Goal: Obtain resource: Download file/media

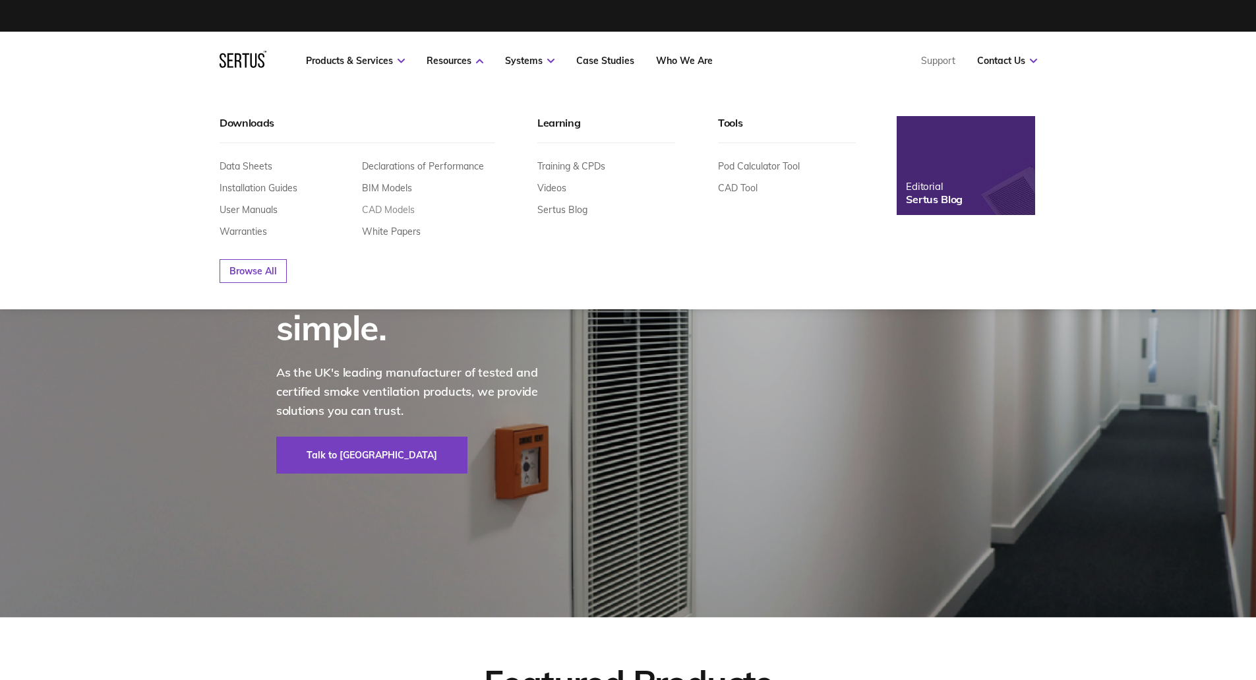
click at [376, 208] on link "CAD Models" at bounding box center [388, 210] width 53 height 12
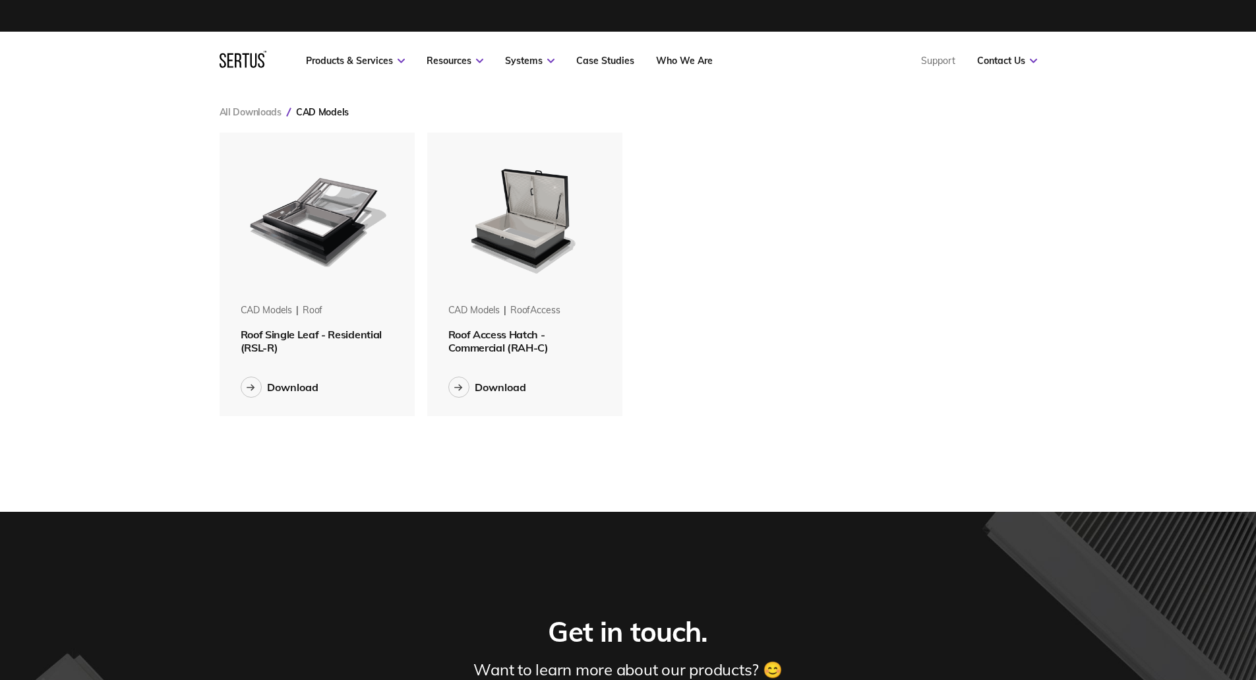
scroll to position [304, 838]
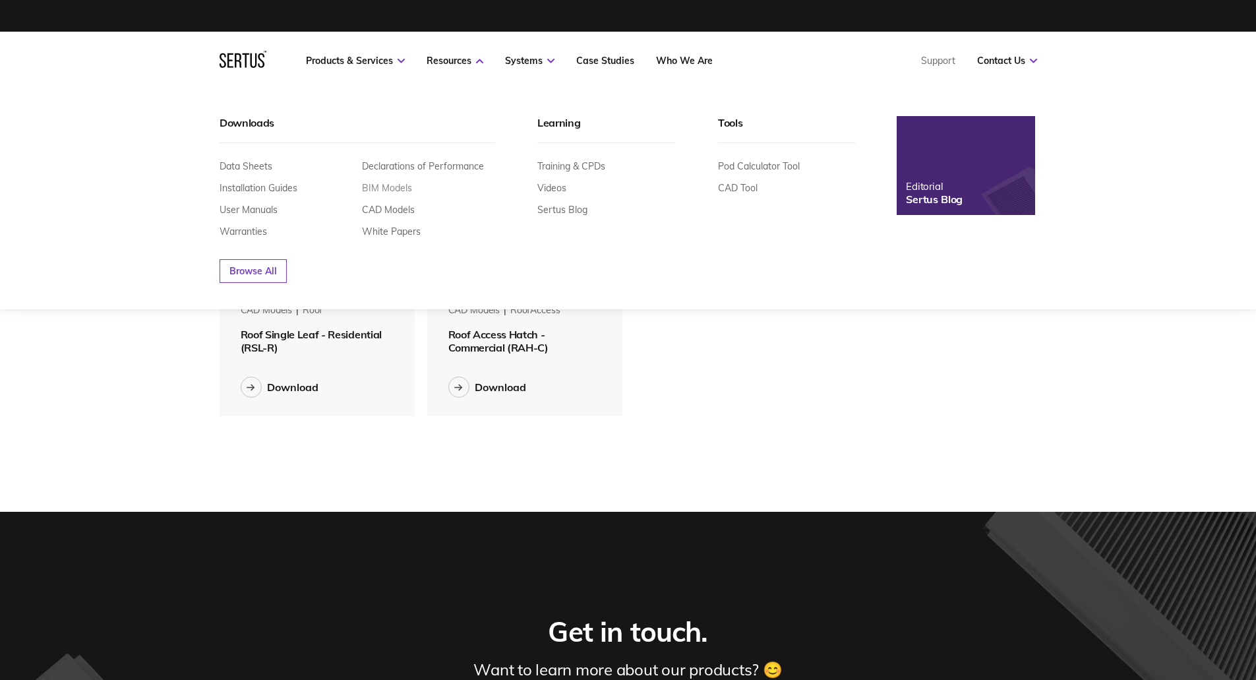
click at [402, 184] on link "BIM Models" at bounding box center [387, 188] width 50 height 12
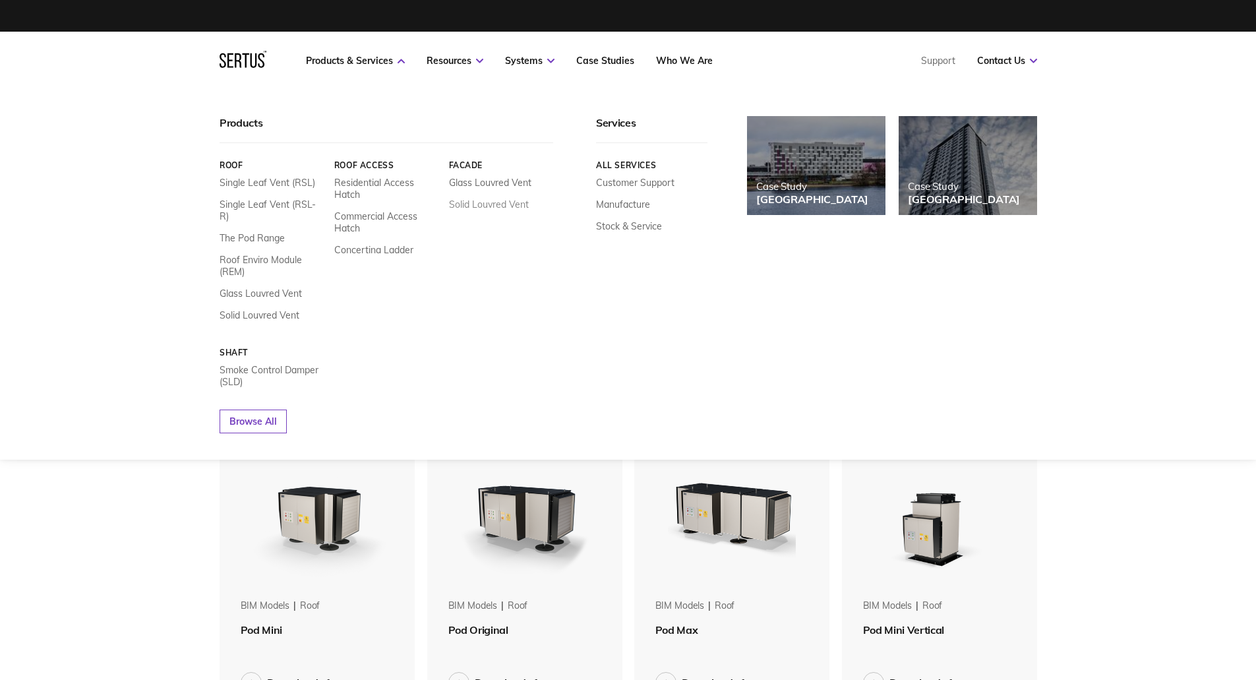
click at [480, 204] on link "Solid Louvred Vent" at bounding box center [488, 204] width 80 height 12
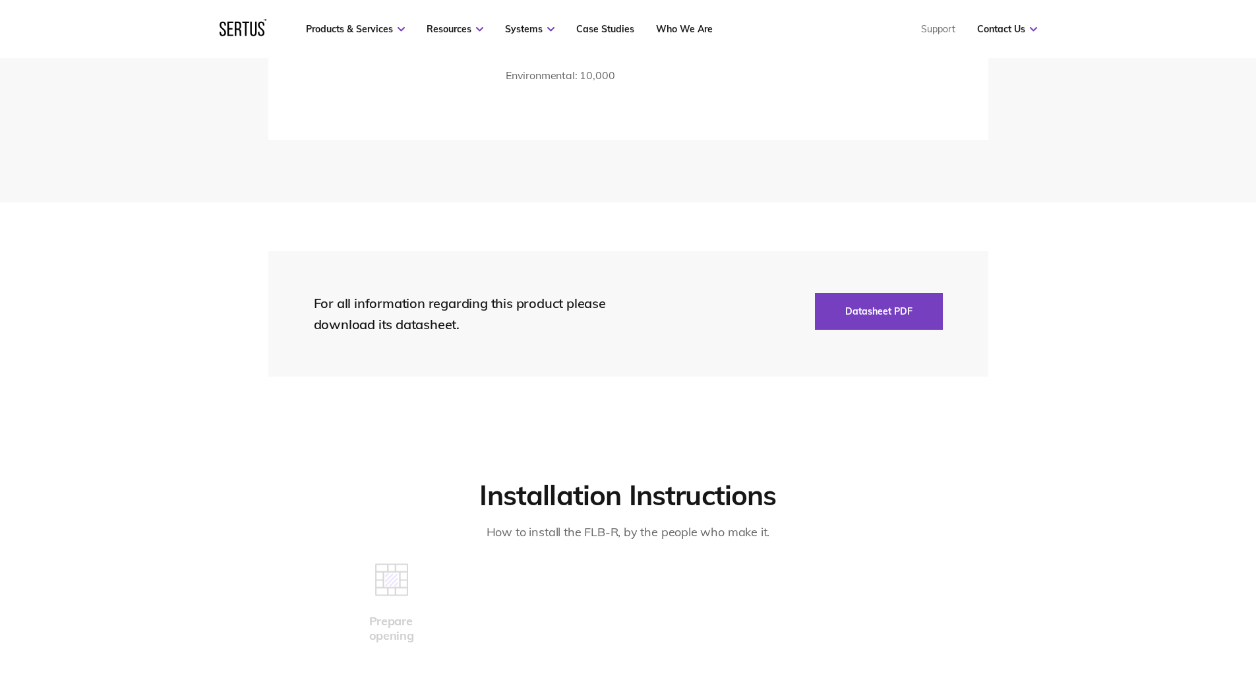
scroll to position [2418, 0]
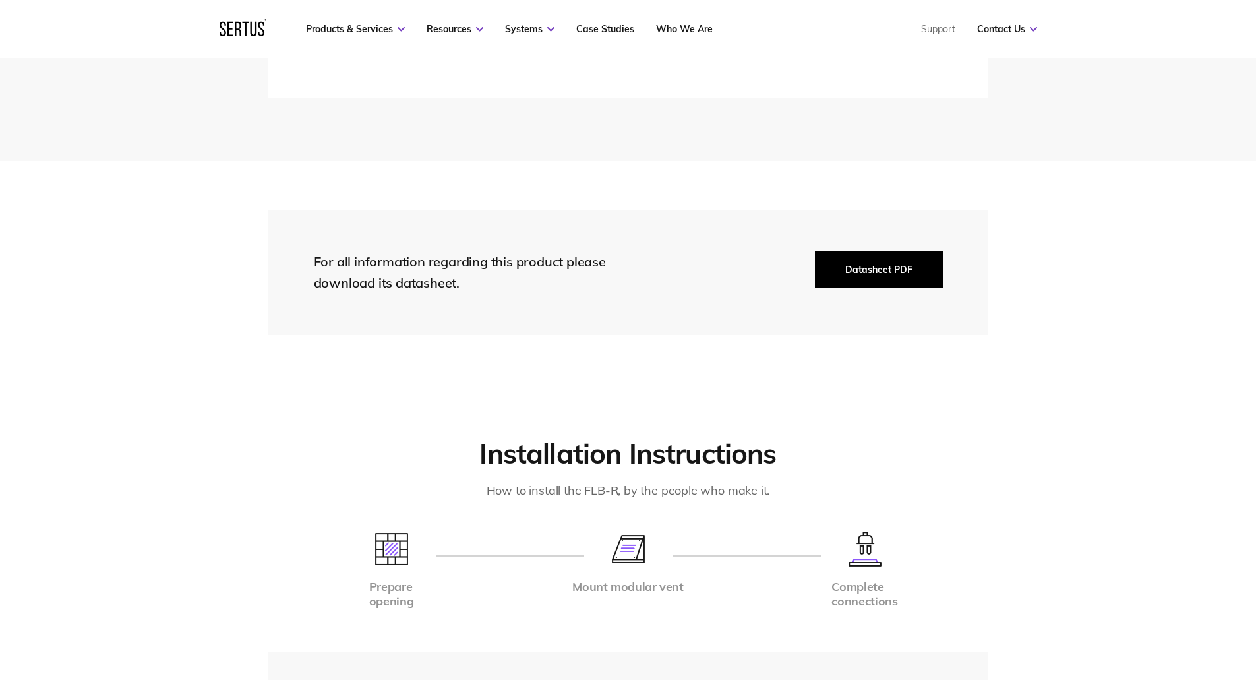
click at [888, 254] on button "Datasheet PDF" at bounding box center [879, 269] width 128 height 37
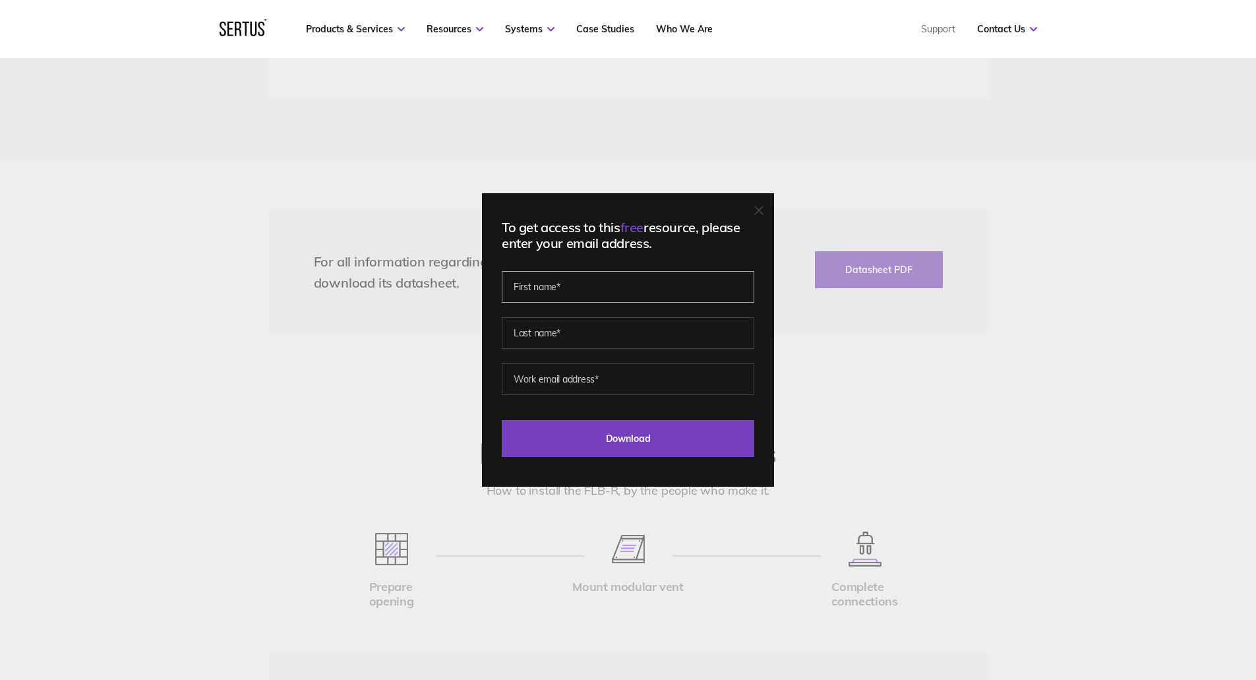
click at [574, 286] on input "text" at bounding box center [628, 287] width 253 height 32
type input "Rasha"
click at [574, 330] on input "text" at bounding box center [628, 333] width 253 height 32
type input "Kamhieh"
click at [578, 381] on input "email" at bounding box center [628, 379] width 253 height 32
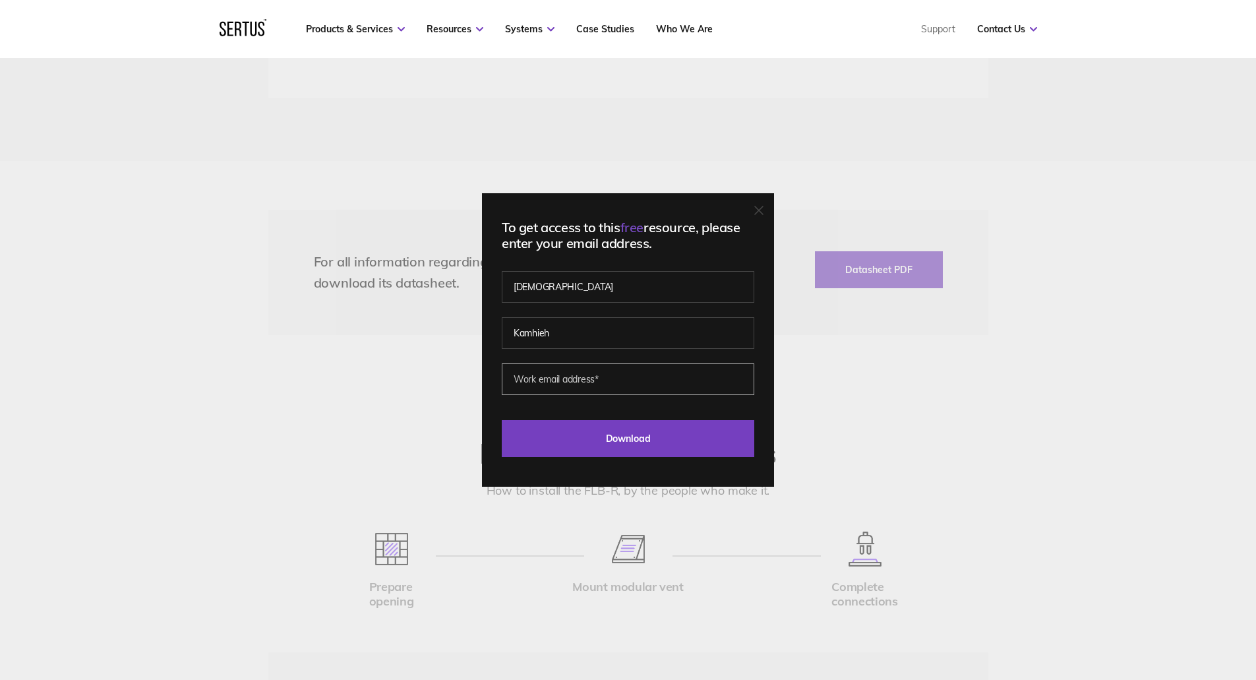
type input "rasha.kamhieh@jra.co.uk"
click at [648, 443] on input "Download" at bounding box center [628, 438] width 253 height 37
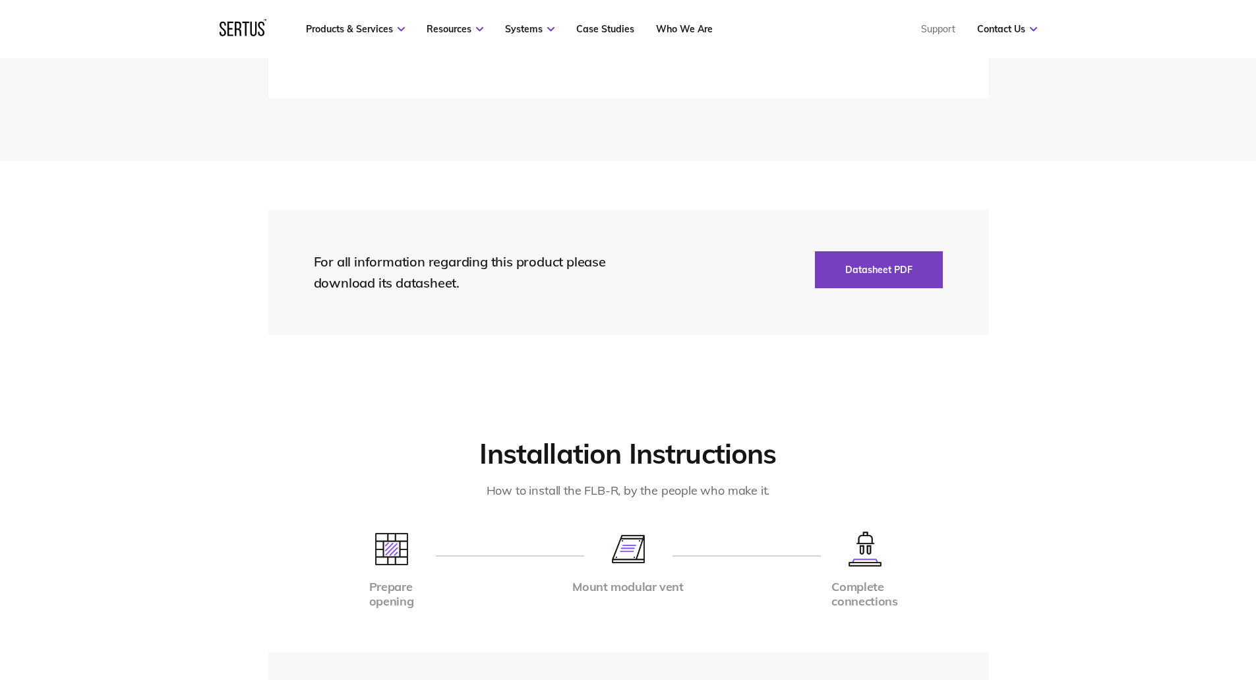
click at [1080, 308] on section "For all information regarding this product please download its datasheet. Datas…" at bounding box center [628, 272] width 1256 height 223
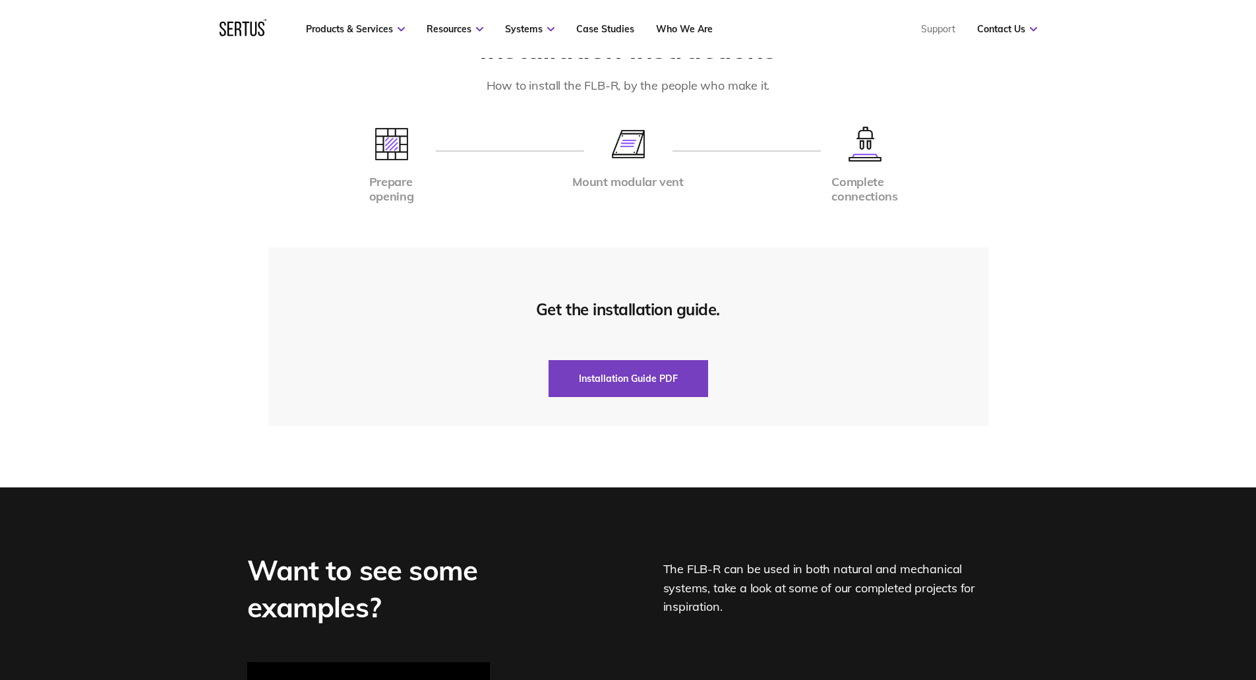
scroll to position [2681, 0]
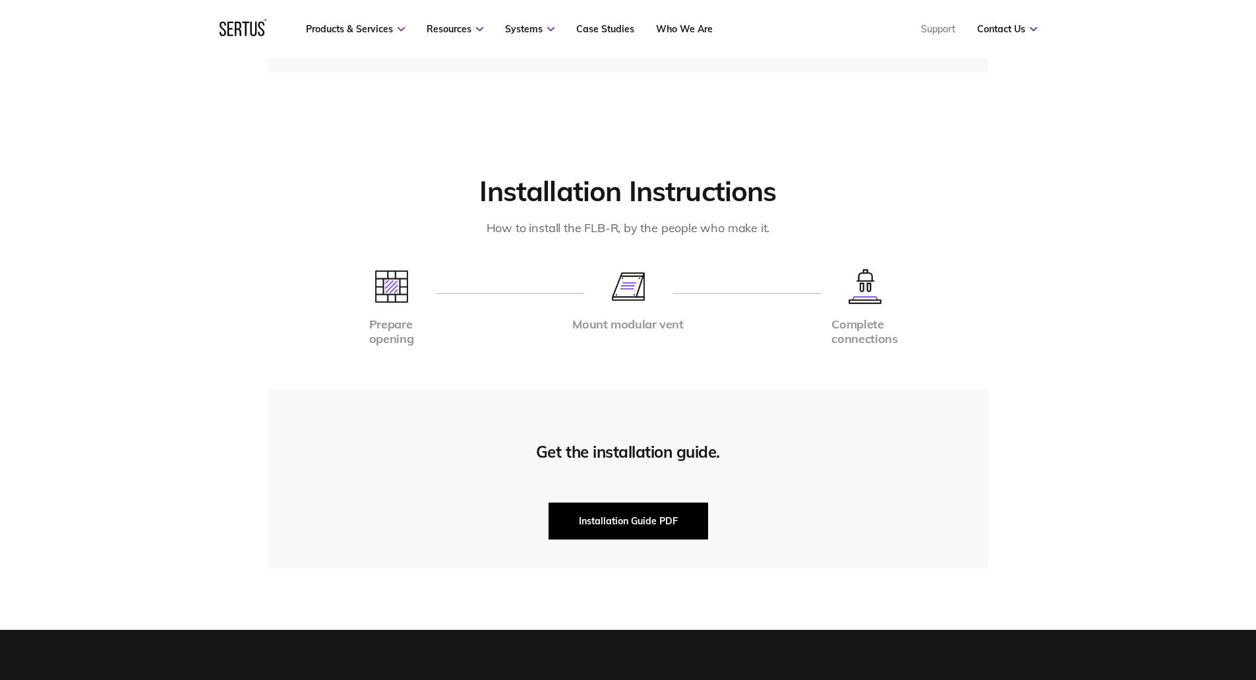
click at [605, 504] on button "Installation Guide PDF" at bounding box center [629, 521] width 160 height 37
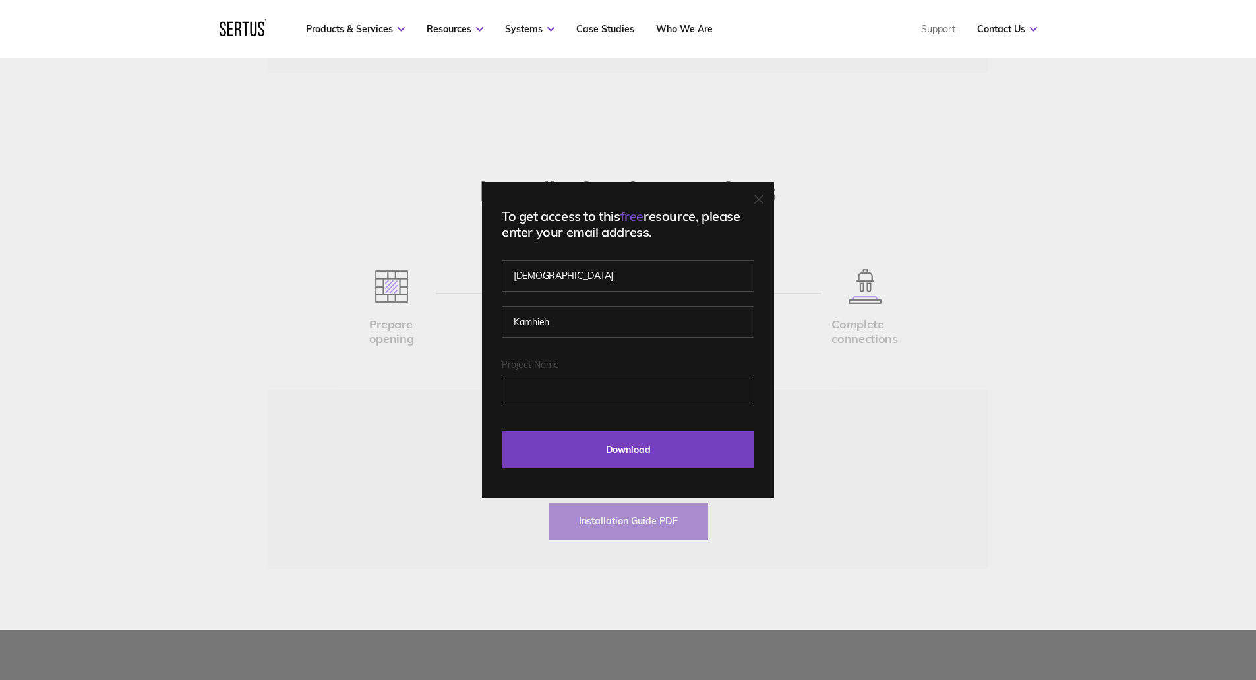
click at [583, 381] on input "Project Name" at bounding box center [628, 391] width 253 height 32
click at [609, 452] on input "Download" at bounding box center [628, 449] width 253 height 37
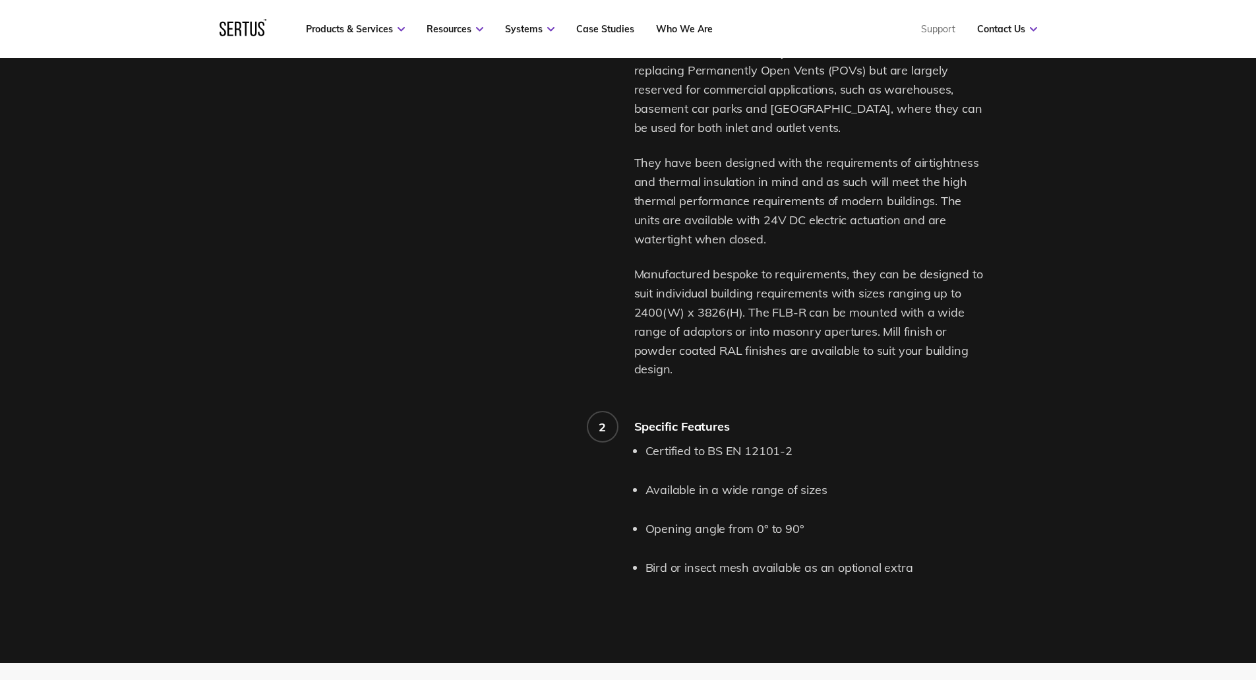
scroll to position [0, 0]
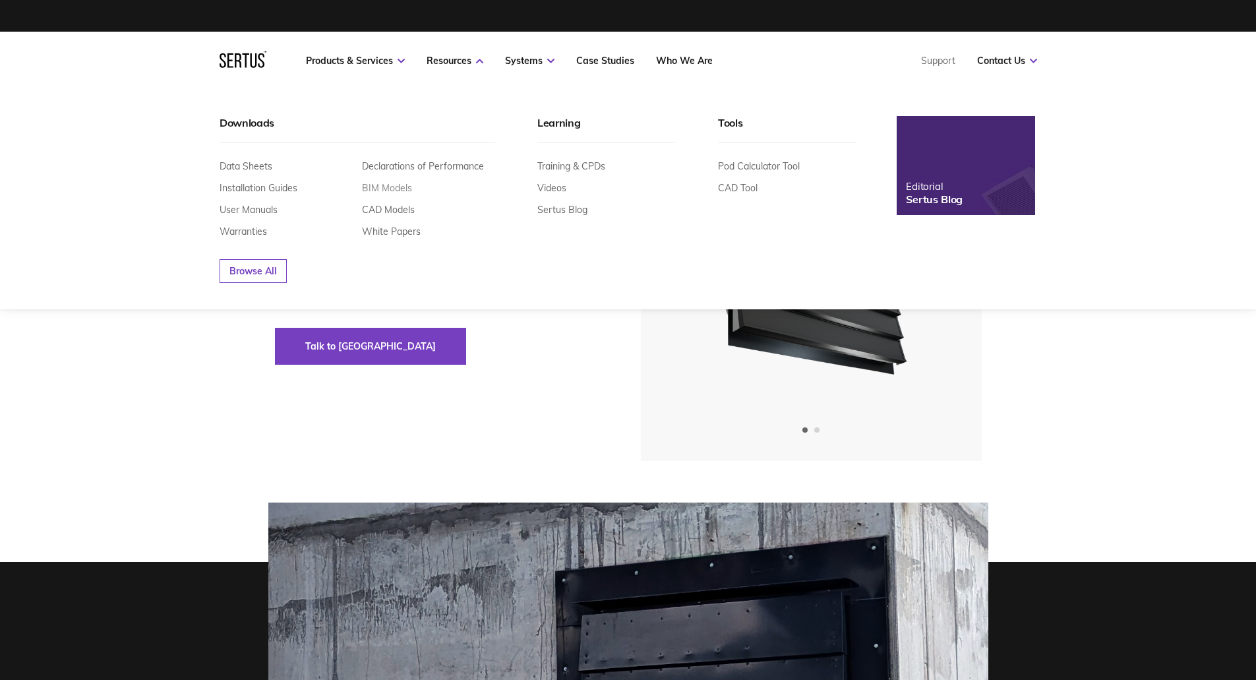
click at [399, 189] on link "BIM Models" at bounding box center [387, 188] width 50 height 12
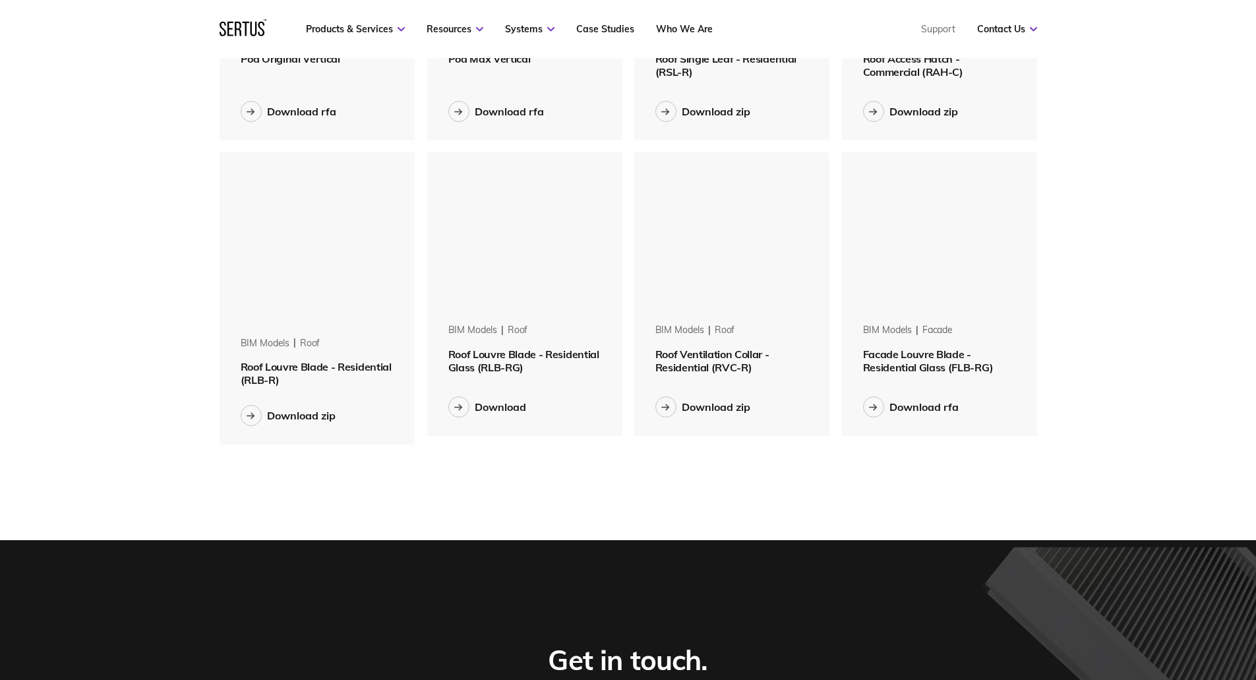
scroll to position [879, 0]
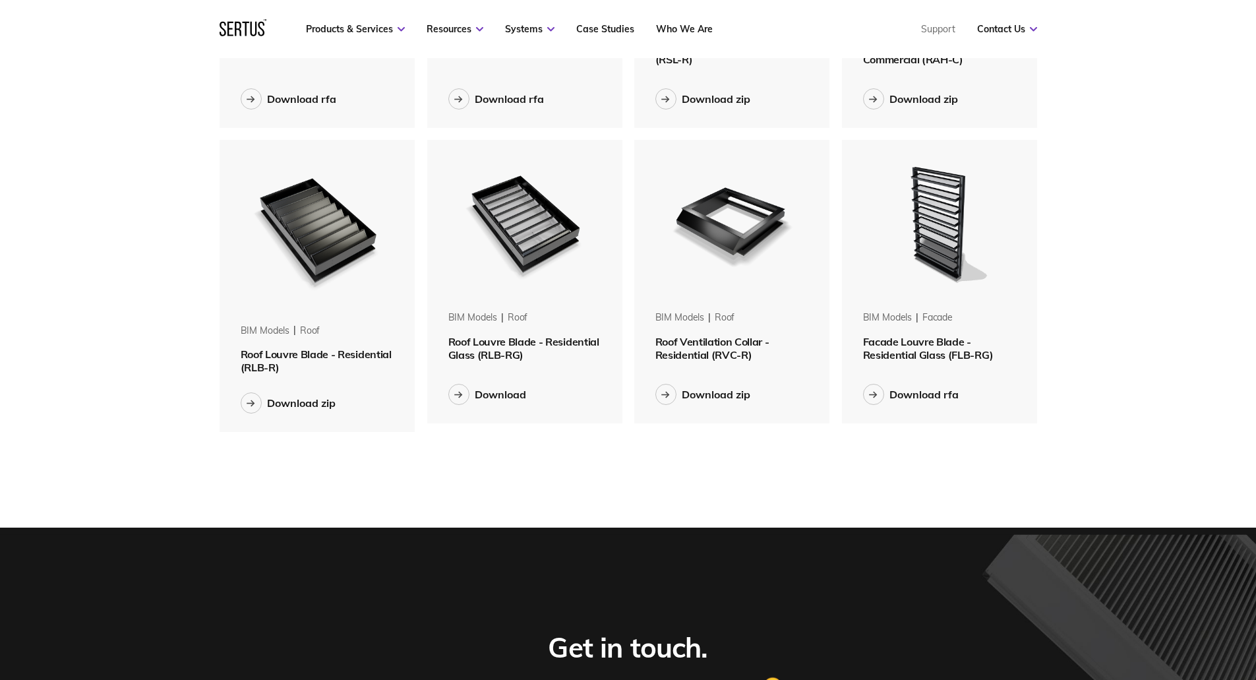
click at [334, 356] on span "Roof Louvre Blade - Residential (RLB-R)" at bounding box center [316, 361] width 151 height 26
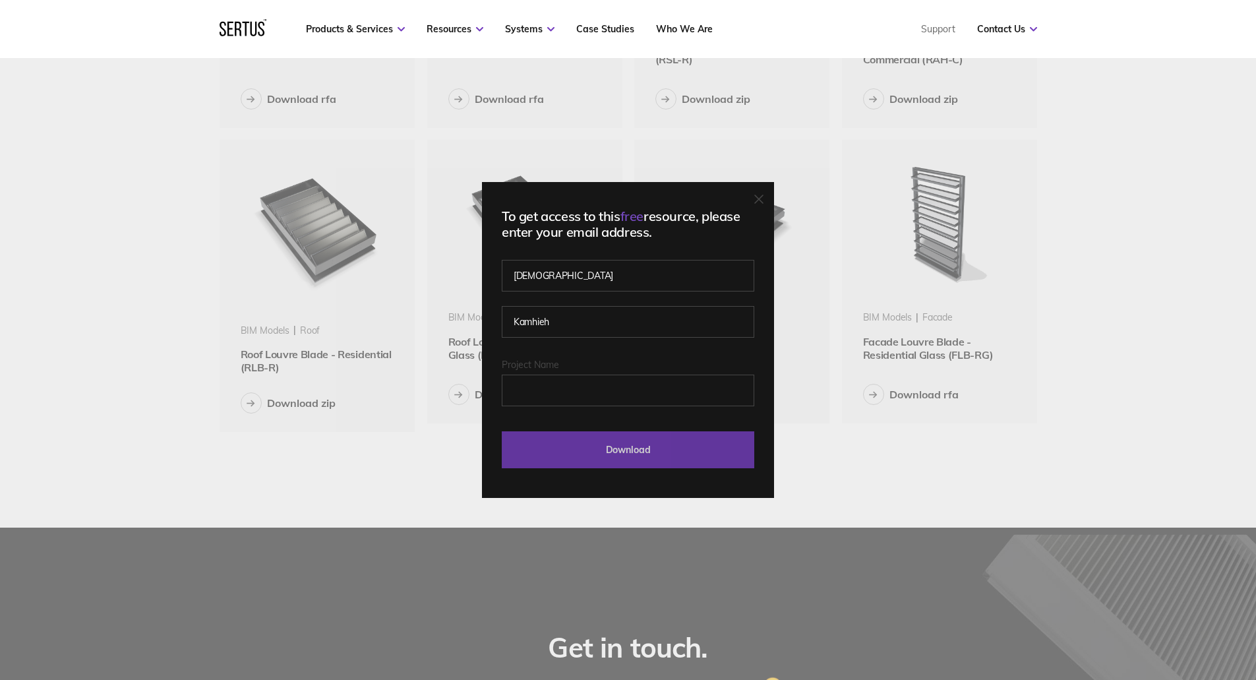
click at [648, 446] on input "Download" at bounding box center [628, 449] width 253 height 37
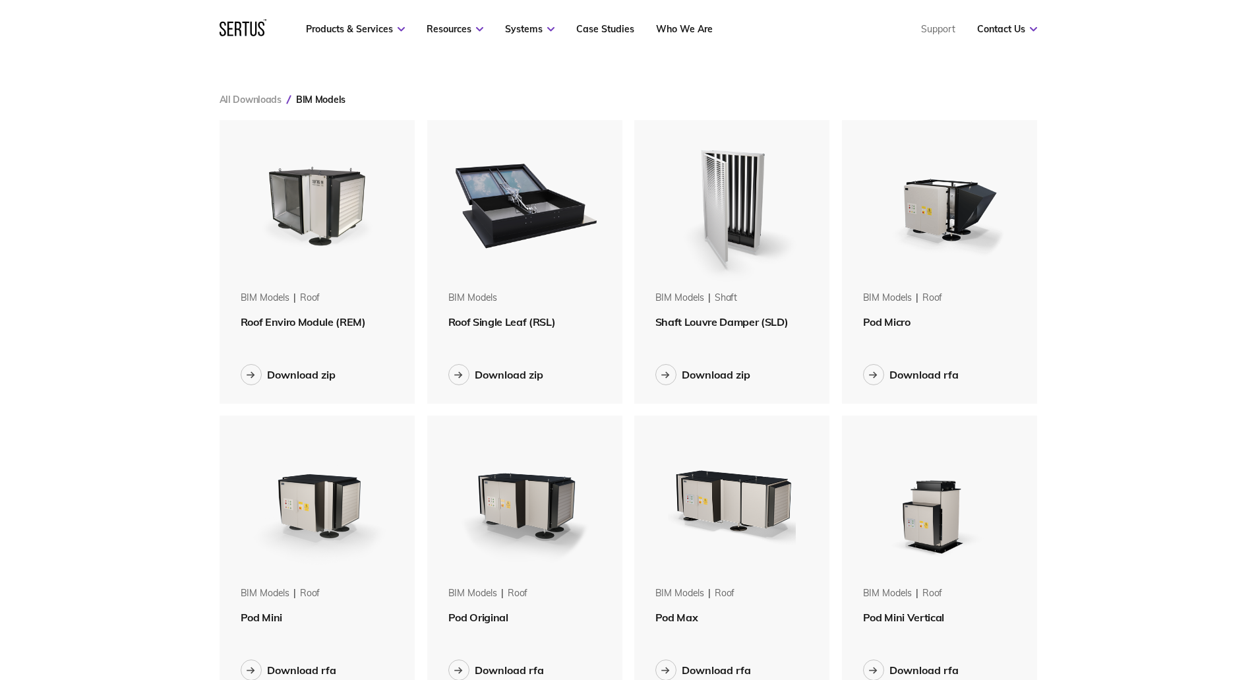
scroll to position [0, 0]
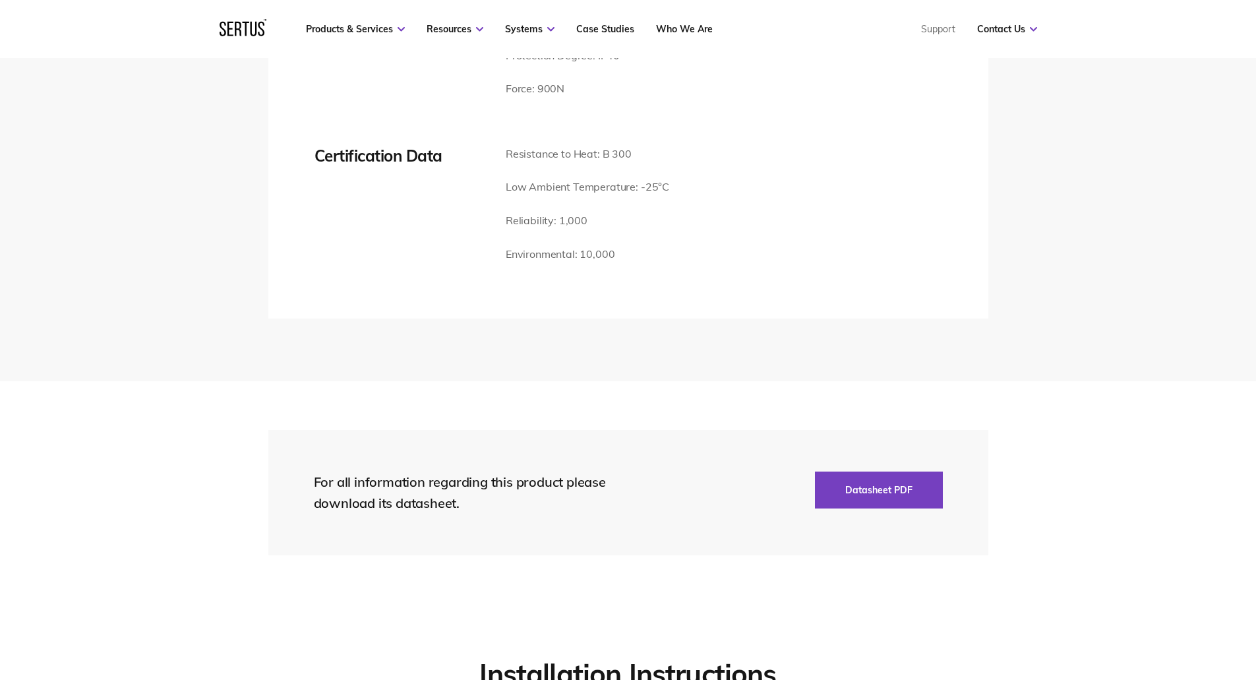
scroll to position [2857, 0]
